Goal: Obtain resource: Download file/media

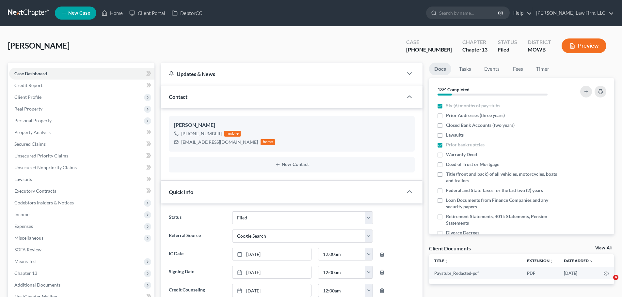
select select "3"
select select "4"
select select "0"
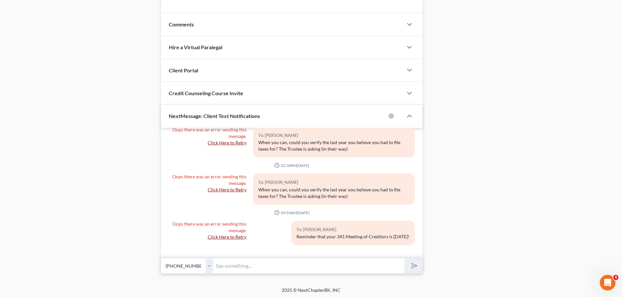
scroll to position [549, 0]
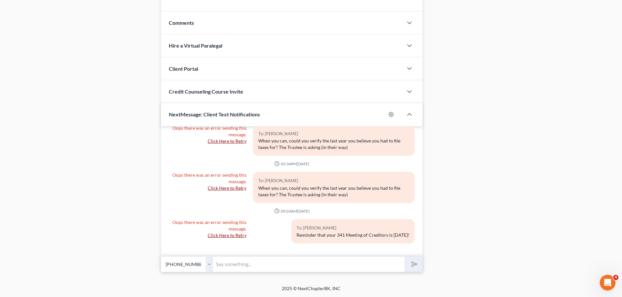
drag, startPoint x: 209, startPoint y: 266, endPoint x: 226, endPoint y: 265, distance: 16.7
click at [209, 266] on select "Select [PHONE_NUMBER] - [PERSON_NAME]" at bounding box center [187, 265] width 52 height 16
click at [229, 265] on input "text" at bounding box center [308, 265] width 191 height 16
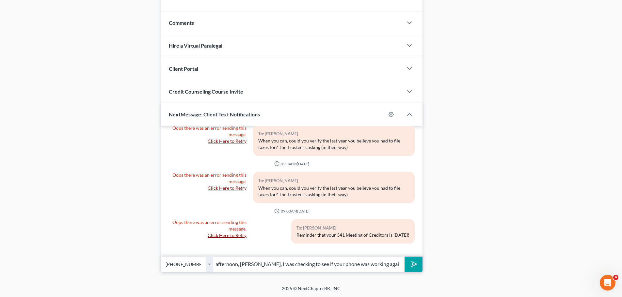
scroll to position [0, 18]
type input "Good afternoon, [PERSON_NAME], I was checking to see if your phone was working …"
click at [404, 257] on button "submit" at bounding box center [413, 264] width 18 height 15
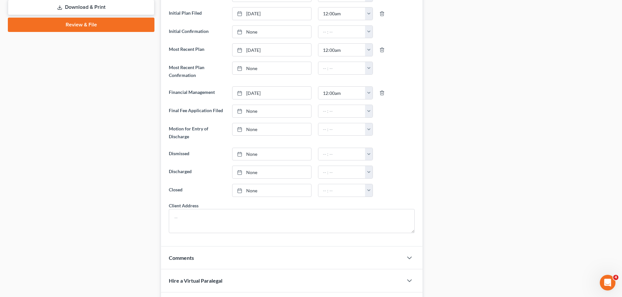
scroll to position [0, 0]
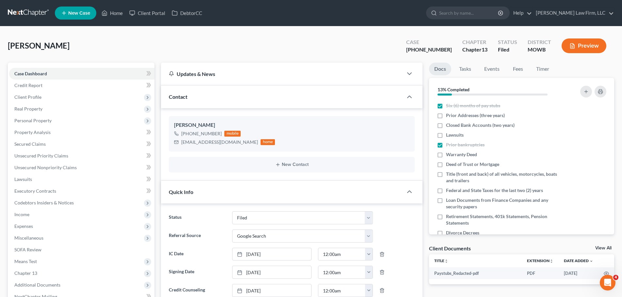
click at [121, 19] on ul "New Case Home Client Portal DebtorCC - No Result - See all results Or Press Ent…" at bounding box center [334, 13] width 559 height 17
click at [120, 8] on link "Home" at bounding box center [112, 13] width 28 height 12
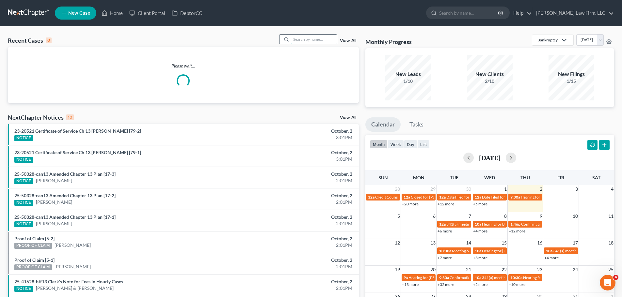
click at [323, 41] on input "search" at bounding box center [314, 39] width 46 height 9
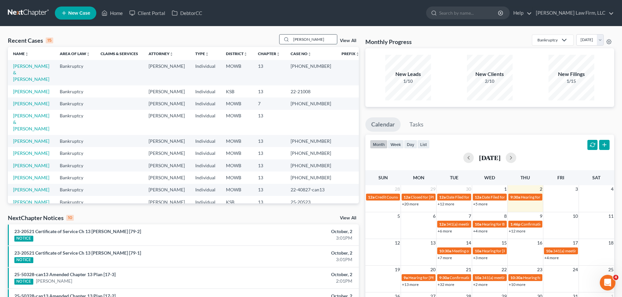
type input "[PERSON_NAME]"
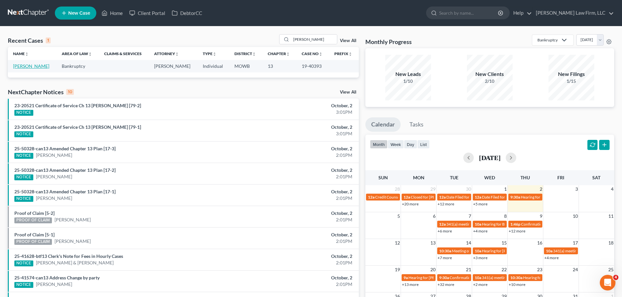
click at [26, 64] on link "[PERSON_NAME]" at bounding box center [31, 66] width 36 height 6
select select "0"
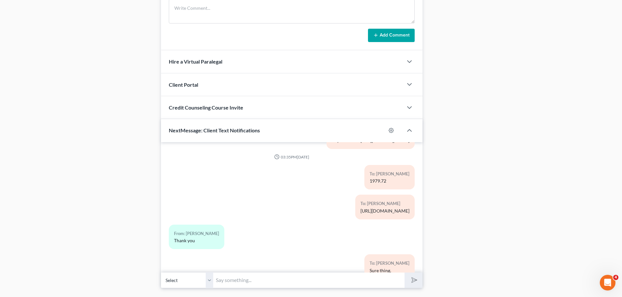
scroll to position [637, 0]
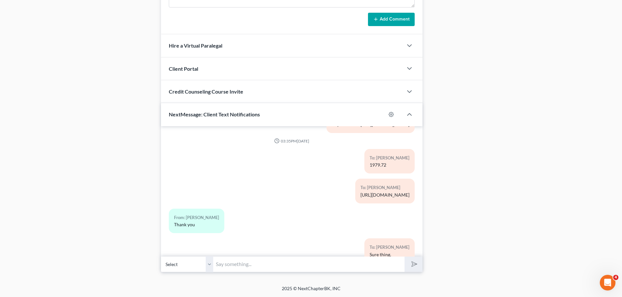
click at [211, 263] on select "Select [PHONE_NUMBER] - [PERSON_NAME]" at bounding box center [187, 265] width 52 height 16
drag, startPoint x: 239, startPoint y: 263, endPoint x: 272, endPoint y: 260, distance: 33.5
click at [239, 263] on input "text" at bounding box center [308, 265] width 191 height 16
paste input "947.0384"
type input "$949 should be the payoff."
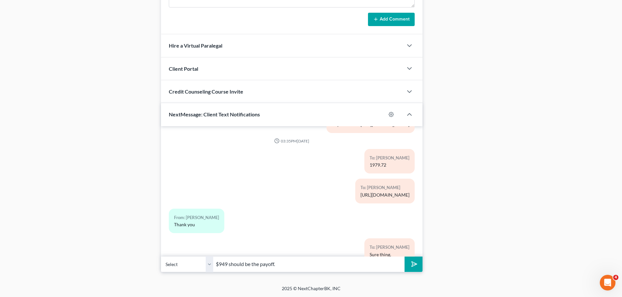
click at [404, 257] on button "submit" at bounding box center [413, 264] width 18 height 15
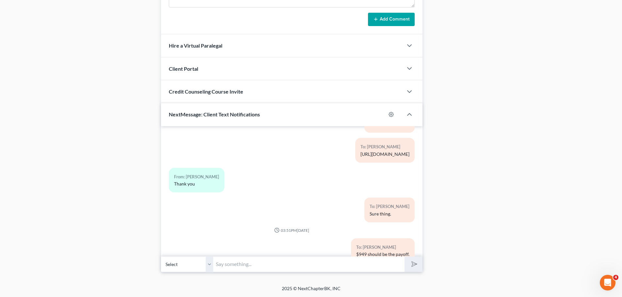
click at [253, 261] on input "text" at bounding box center [308, 265] width 191 height 16
paste input "[URL][DOMAIN_NAME]"
type input "[URL][DOMAIN_NAME]"
click at [413, 265] on polygon "submit" at bounding box center [413, 265] width 8 height 8
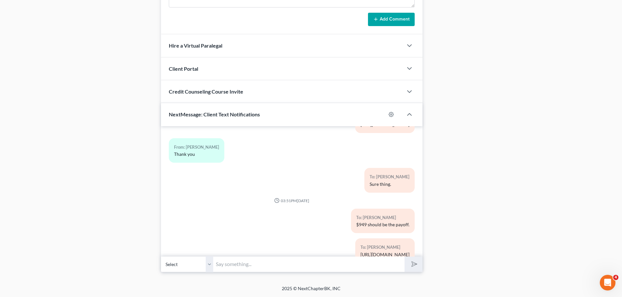
click at [225, 267] on input "text" at bounding box center [308, 265] width 191 height 16
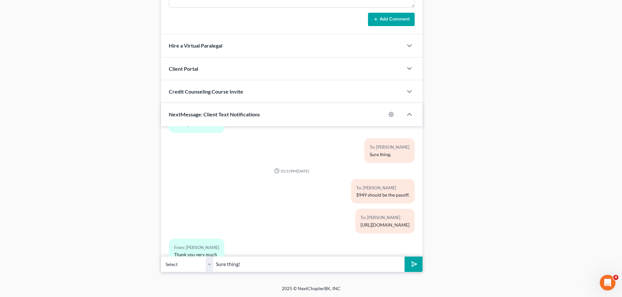
type input "Sure thing!"
click at [404, 257] on button "submit" at bounding box center [413, 264] width 18 height 15
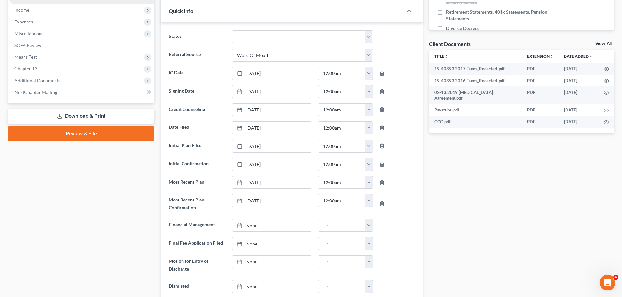
scroll to position [0, 0]
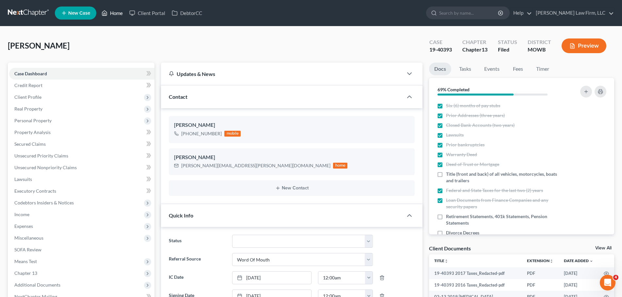
click at [118, 13] on link "Home" at bounding box center [112, 13] width 28 height 12
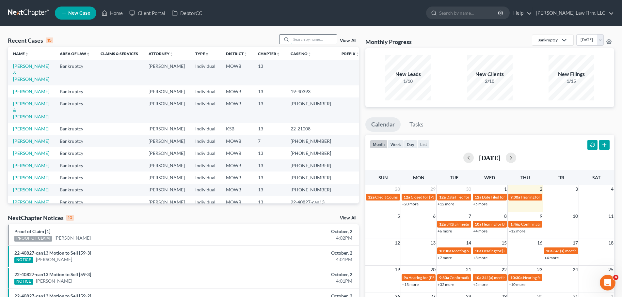
click at [312, 39] on input "search" at bounding box center [314, 39] width 46 height 9
type input "[PERSON_NAME]"
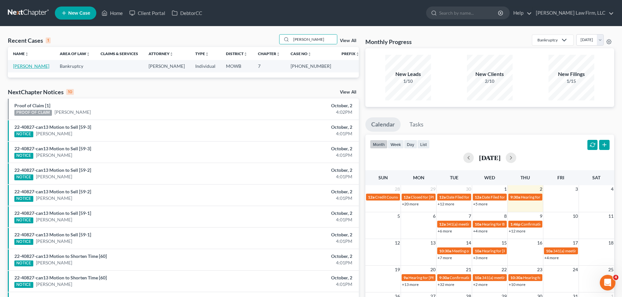
click at [40, 67] on link "[PERSON_NAME]" at bounding box center [31, 66] width 36 height 6
select select "4"
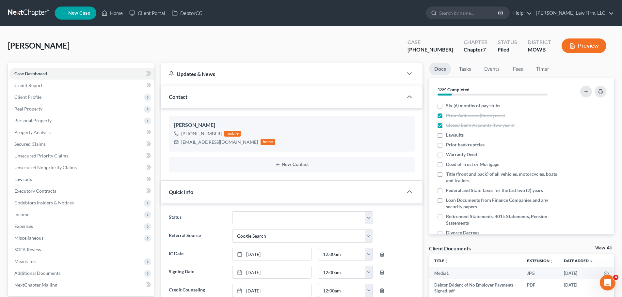
scroll to position [1439, 0]
drag, startPoint x: 35, startPoint y: 31, endPoint x: 104, endPoint y: 13, distance: 70.9
click at [104, 13] on polyline at bounding box center [105, 14] width 2 height 3
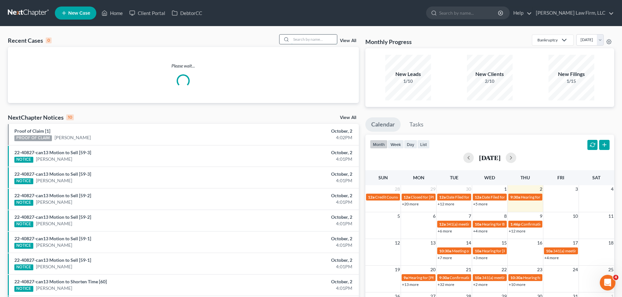
click at [310, 37] on input "search" at bounding box center [314, 39] width 46 height 9
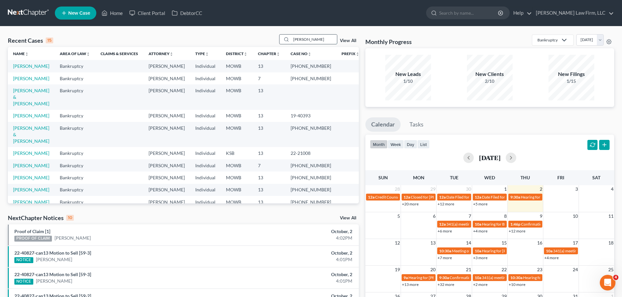
type input "[PERSON_NAME]"
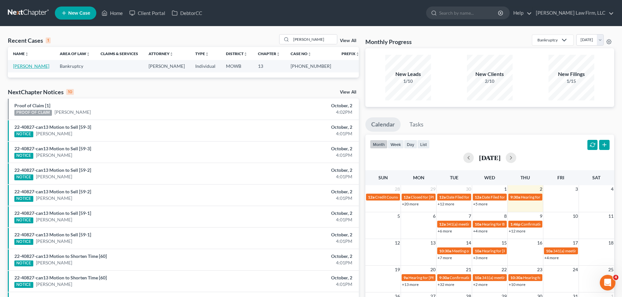
click at [28, 66] on link "[PERSON_NAME]" at bounding box center [31, 66] width 36 height 6
select select "4"
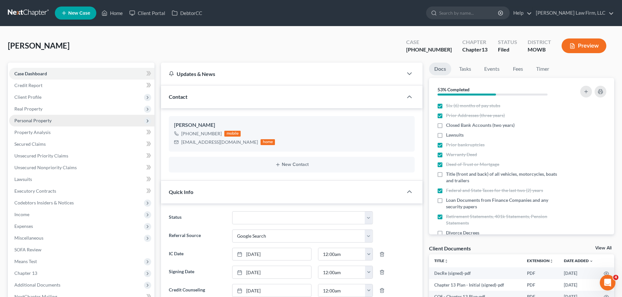
scroll to position [311, 0]
click at [49, 125] on span "Personal Property" at bounding box center [81, 121] width 145 height 12
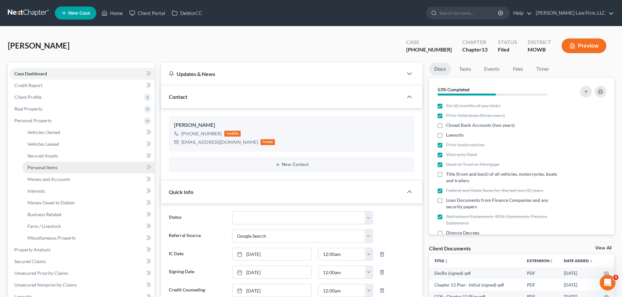
click at [68, 172] on link "Personal Items" at bounding box center [88, 168] width 132 height 12
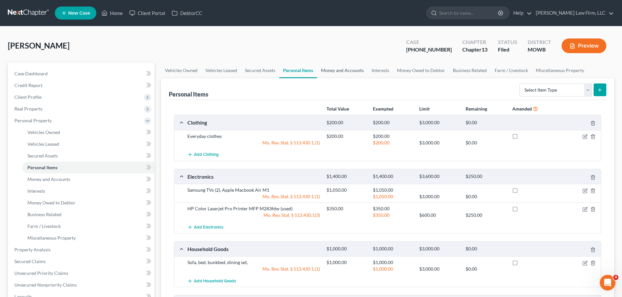
click at [349, 74] on link "Money and Accounts" at bounding box center [342, 71] width 51 height 16
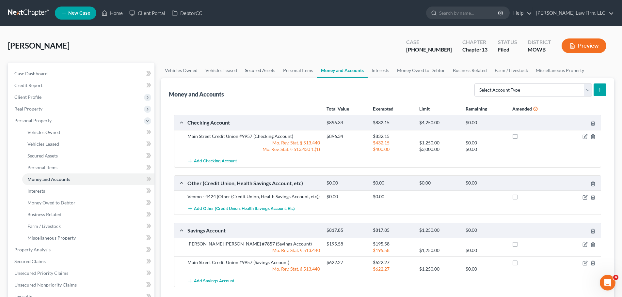
click at [256, 70] on link "Secured Assets" at bounding box center [260, 71] width 38 height 16
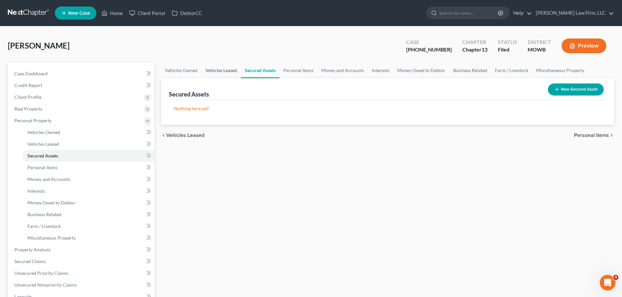
click at [212, 71] on link "Vehicles Leased" at bounding box center [221, 71] width 40 height 16
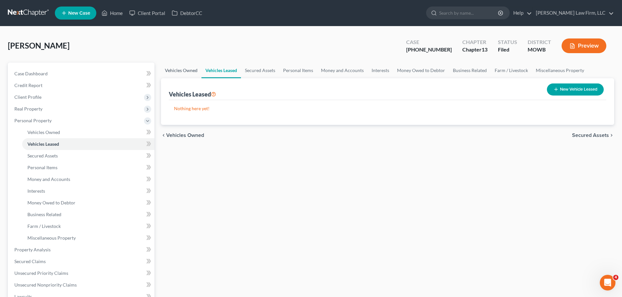
click at [175, 71] on link "Vehicles Owned" at bounding box center [181, 71] width 40 height 16
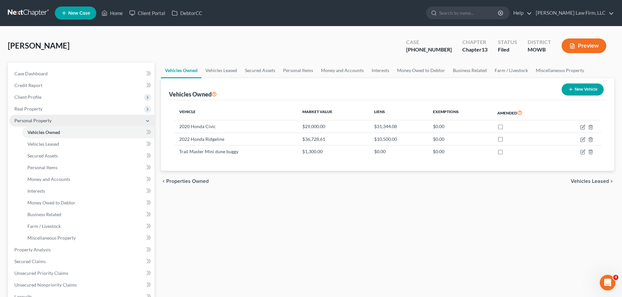
click at [37, 121] on span "Personal Property" at bounding box center [32, 121] width 37 height 6
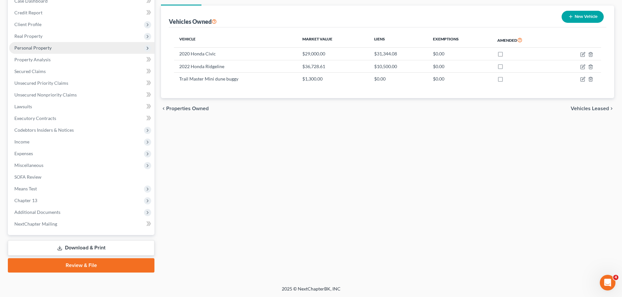
scroll to position [73, 0]
click at [73, 249] on link "Download & Print" at bounding box center [81, 247] width 147 height 15
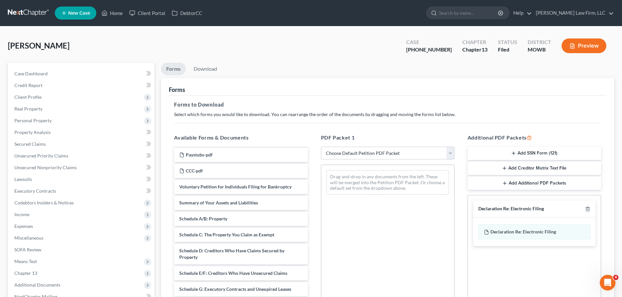
scroll to position [65, 0]
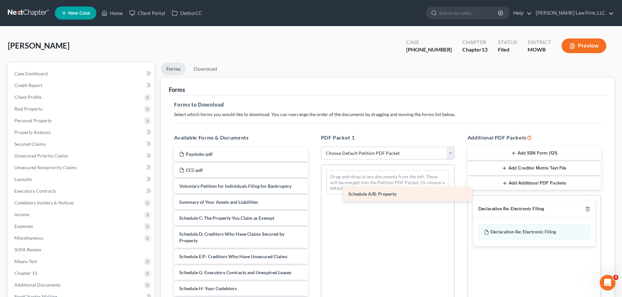
drag, startPoint x: 223, startPoint y: 219, endPoint x: 392, endPoint y: 195, distance: 170.8
click at [313, 195] on div "Schedule A/B: Property DecRe (signed)-pdf Chapter 13 Plan - Initial (signed)-pd…" at bounding box center [241, 276] width 144 height 386
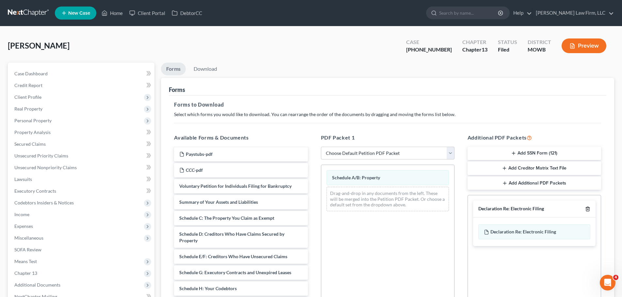
click at [589, 208] on icon "button" at bounding box center [587, 209] width 3 height 4
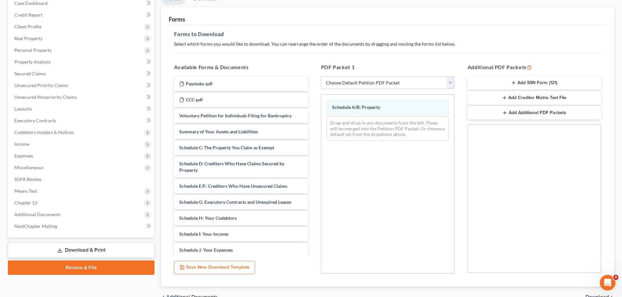
scroll to position [106, 0]
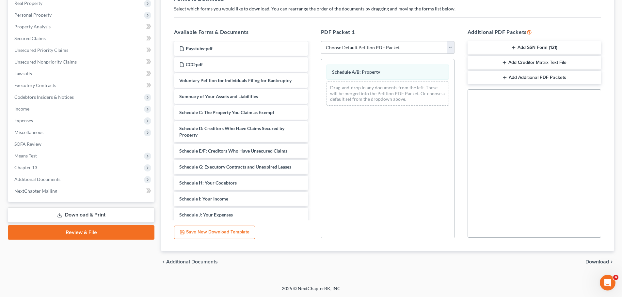
click at [594, 262] on span "Download" at bounding box center [597, 262] width 24 height 5
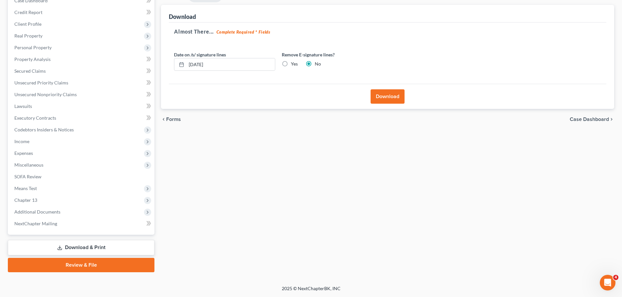
click at [290, 61] on div "Yes" at bounding box center [290, 64] width 16 height 7
click at [291, 64] on label "Yes" at bounding box center [294, 64] width 7 height 7
click at [293, 64] on input "Yes" at bounding box center [295, 63] width 4 height 4
radio input "true"
radio input "false"
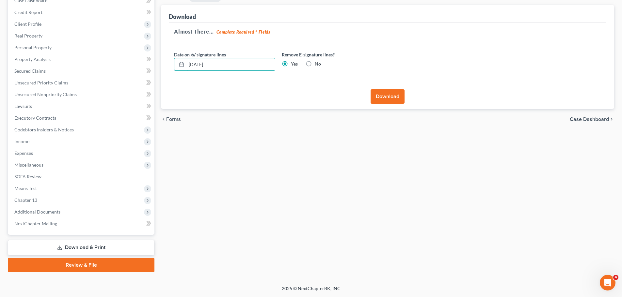
drag, startPoint x: 242, startPoint y: 68, endPoint x: 171, endPoint y: 61, distance: 70.8
click at [171, 61] on div "Date on /s/ signature lines [DATE]" at bounding box center [225, 61] width 108 height 20
click at [385, 100] on button "Download" at bounding box center [388, 96] width 34 height 14
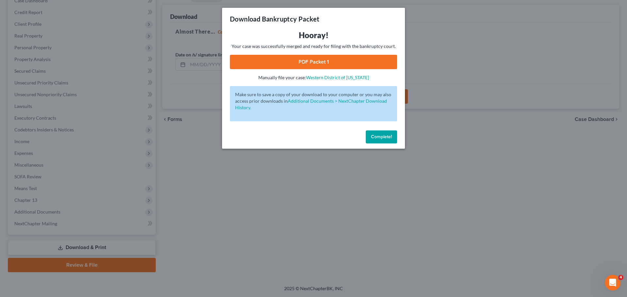
click at [325, 60] on link "PDF Packet 1" at bounding box center [313, 62] width 167 height 14
click at [369, 129] on div "Complete!" at bounding box center [313, 138] width 183 height 21
click at [371, 135] on span "Complete!" at bounding box center [381, 137] width 21 height 6
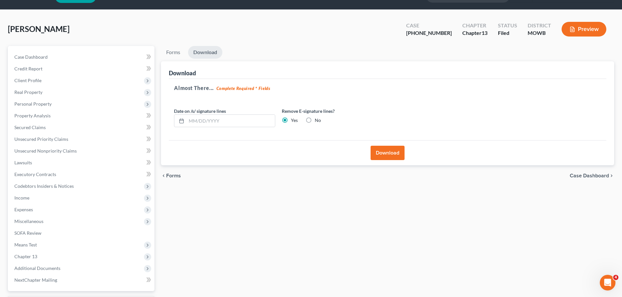
scroll to position [8, 0]
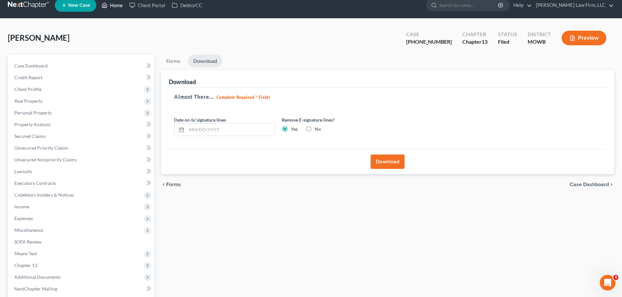
click at [119, 5] on link "Home" at bounding box center [112, 5] width 28 height 12
